Goal: Information Seeking & Learning: Learn about a topic

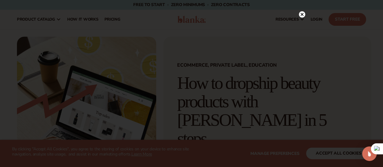
click at [299, 14] on circle at bounding box center [302, 14] width 6 height 6
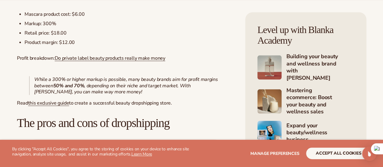
scroll to position [568, 0]
